Goal: Communication & Community: Answer question/provide support

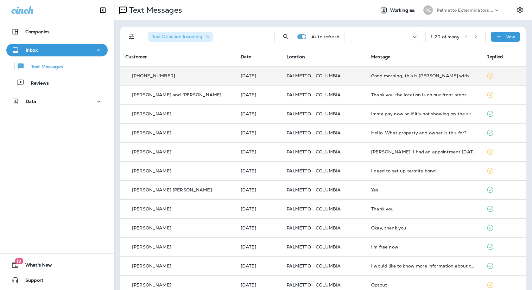
click at [384, 78] on td "Good morning, this is [PERSON_NAME] with Digs. We need to know if you were able…" at bounding box center [423, 75] width 115 height 19
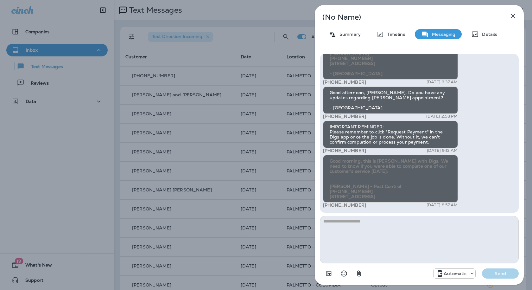
click at [365, 234] on textarea at bounding box center [419, 238] width 199 height 47
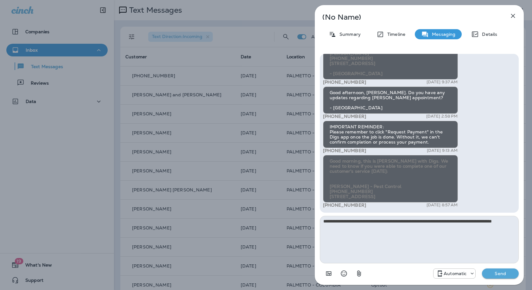
type textarea "**********"
click at [508, 273] on p "Send" at bounding box center [500, 273] width 27 height 6
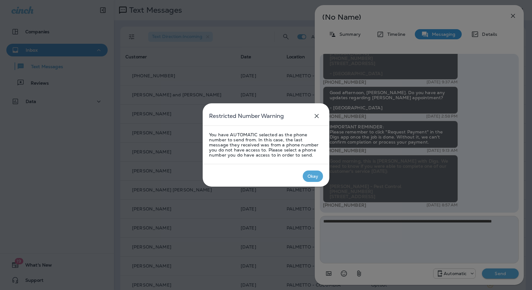
click at [313, 174] on div "Okay" at bounding box center [312, 175] width 11 height 5
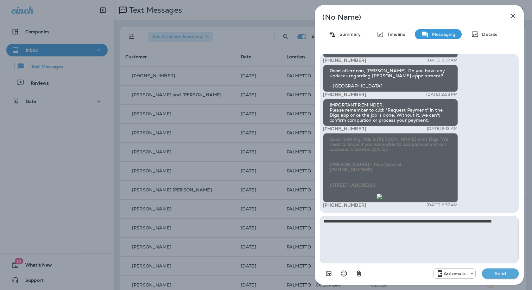
click at [471, 270] on div "Automatic" at bounding box center [454, 273] width 42 height 8
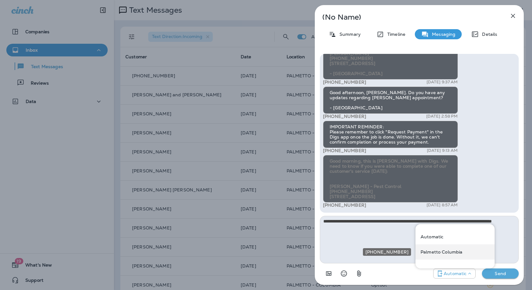
click at [437, 252] on p "Palmetto Columbia" at bounding box center [441, 251] width 42 height 5
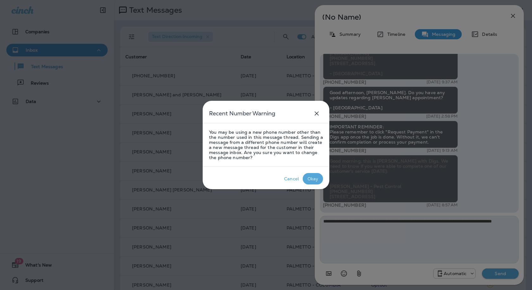
click at [312, 180] on div "Okay" at bounding box center [312, 178] width 11 height 5
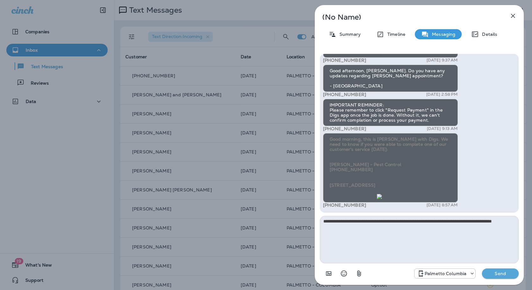
click at [494, 271] on p "Send" at bounding box center [500, 273] width 27 height 6
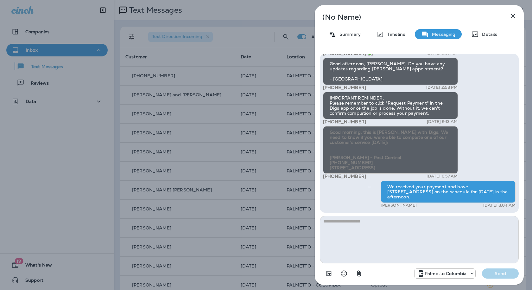
click at [247, 50] on div "(No Name) Summary Timeline Messaging Details Hey [PERSON_NAME]! Hope you're oka…" at bounding box center [266, 145] width 532 height 290
